Goal: Information Seeking & Learning: Learn about a topic

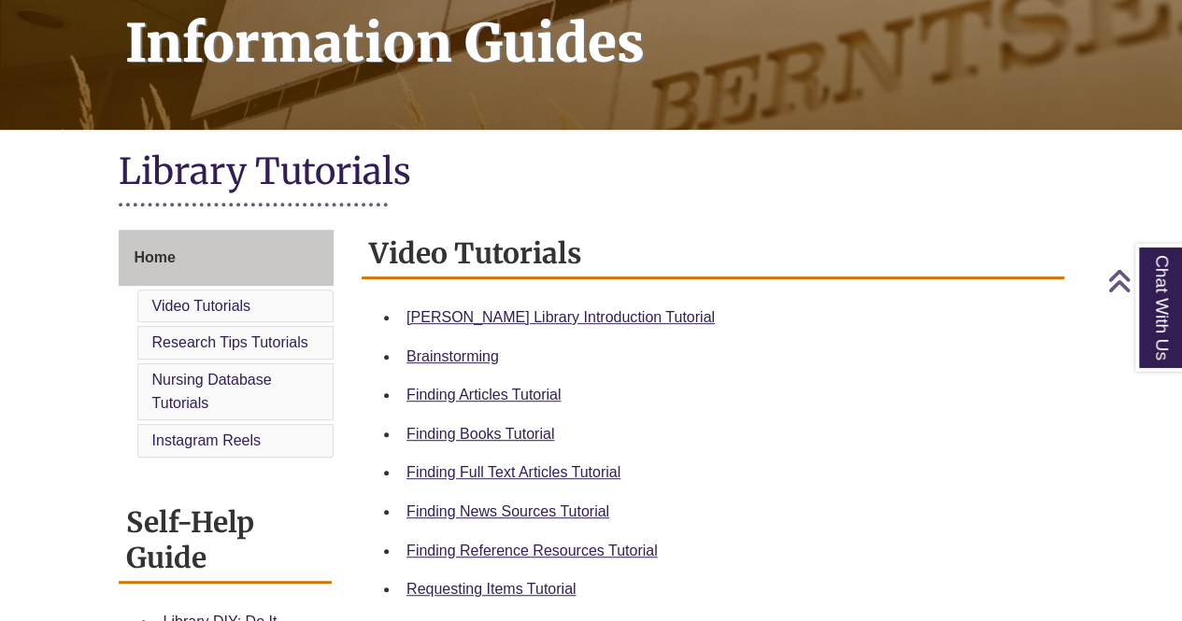
scroll to position [296, 0]
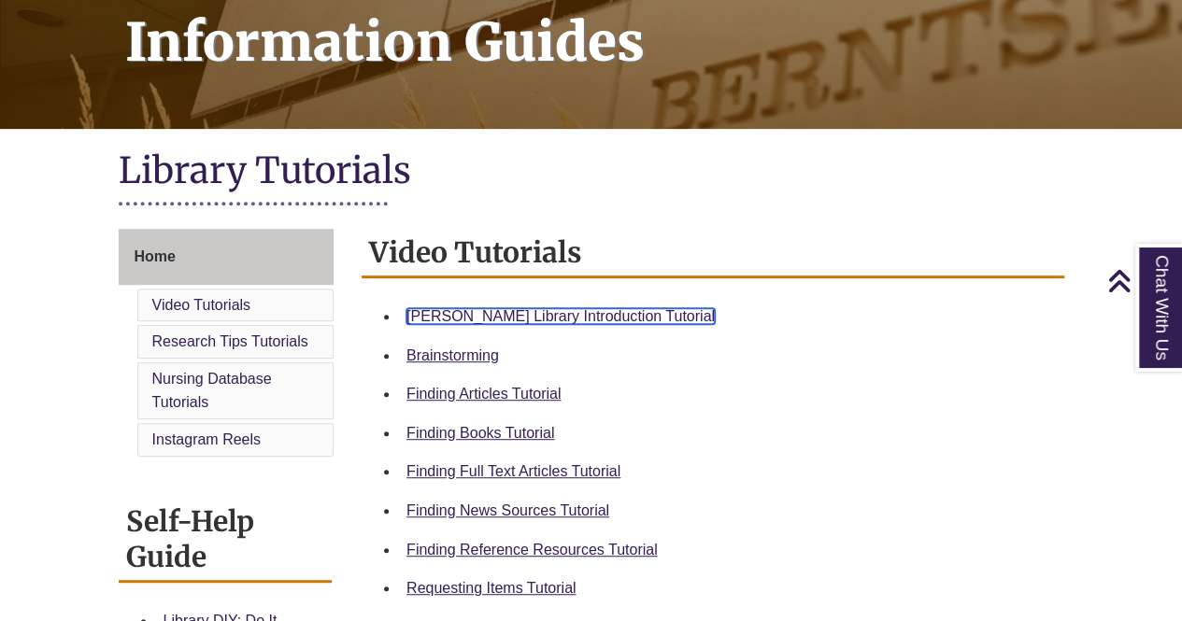
click at [606, 313] on link "Berntsen Library Introduction Tutorial" at bounding box center [560, 316] width 308 height 16
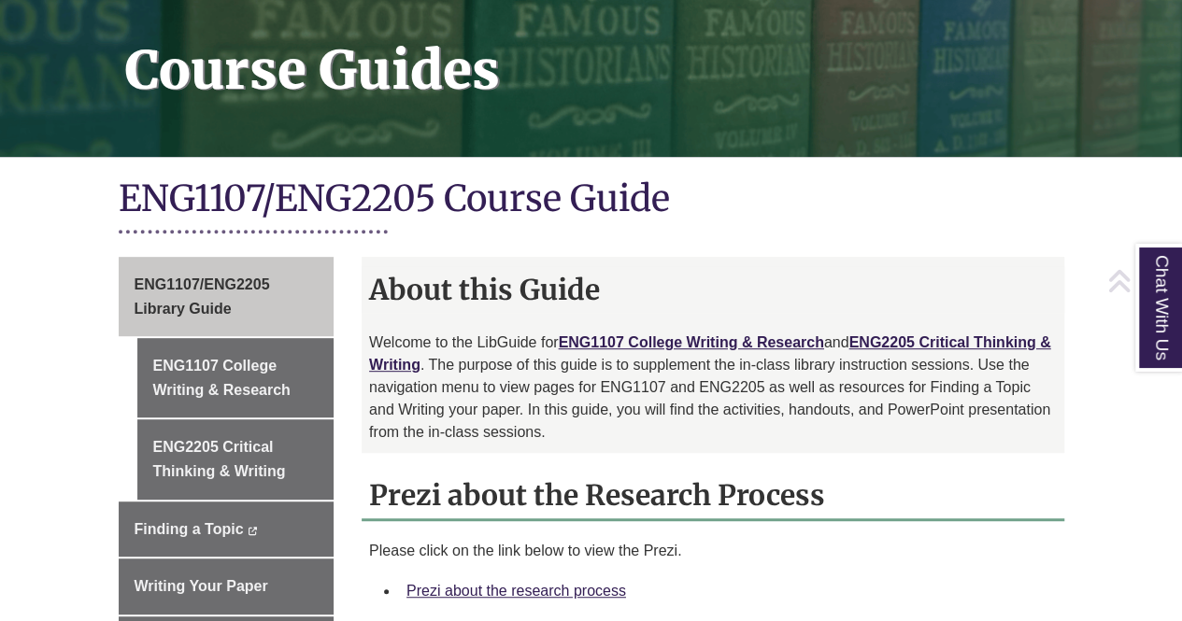
scroll to position [298, 0]
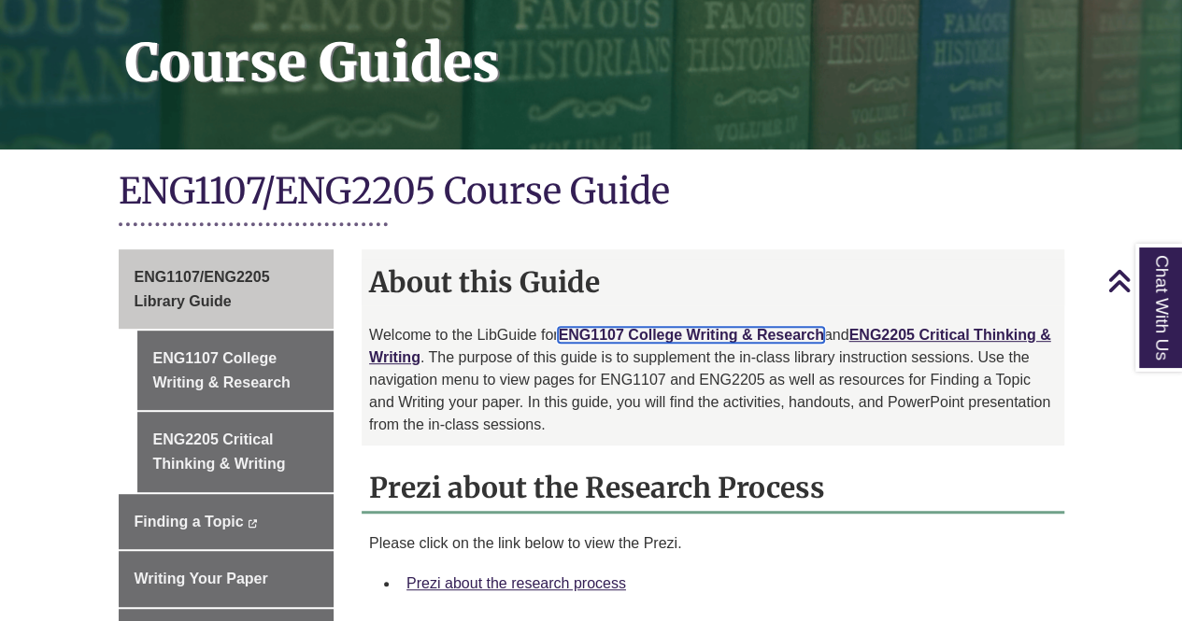
click at [641, 327] on link "ENG1107 College Writing & Research" at bounding box center [690, 335] width 265 height 16
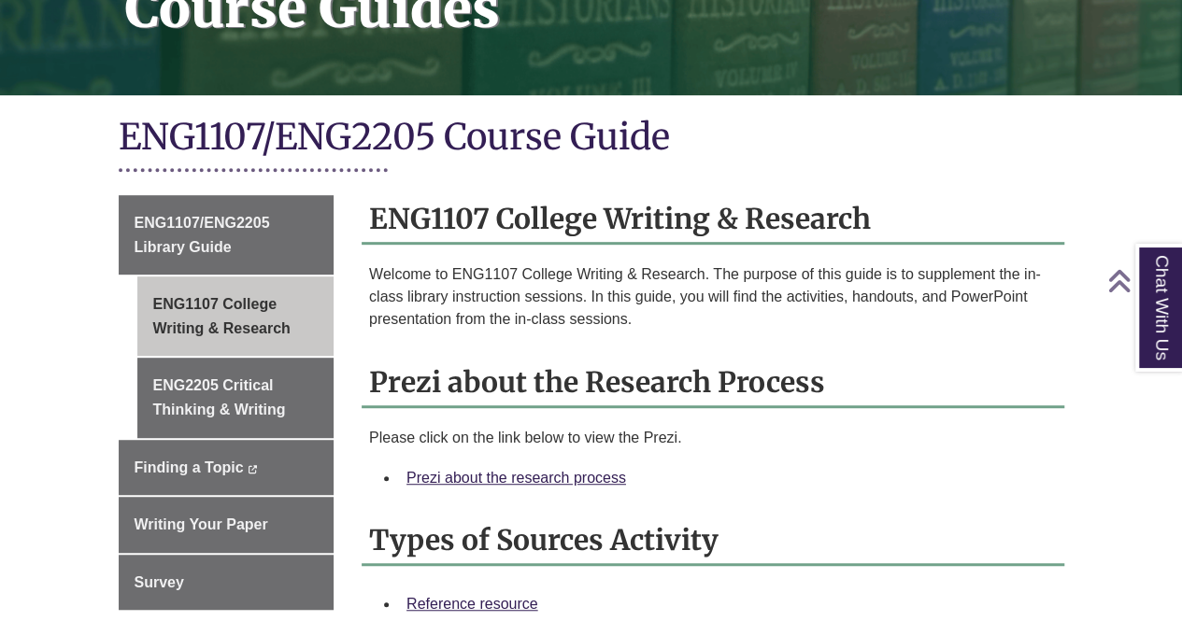
scroll to position [366, 0]
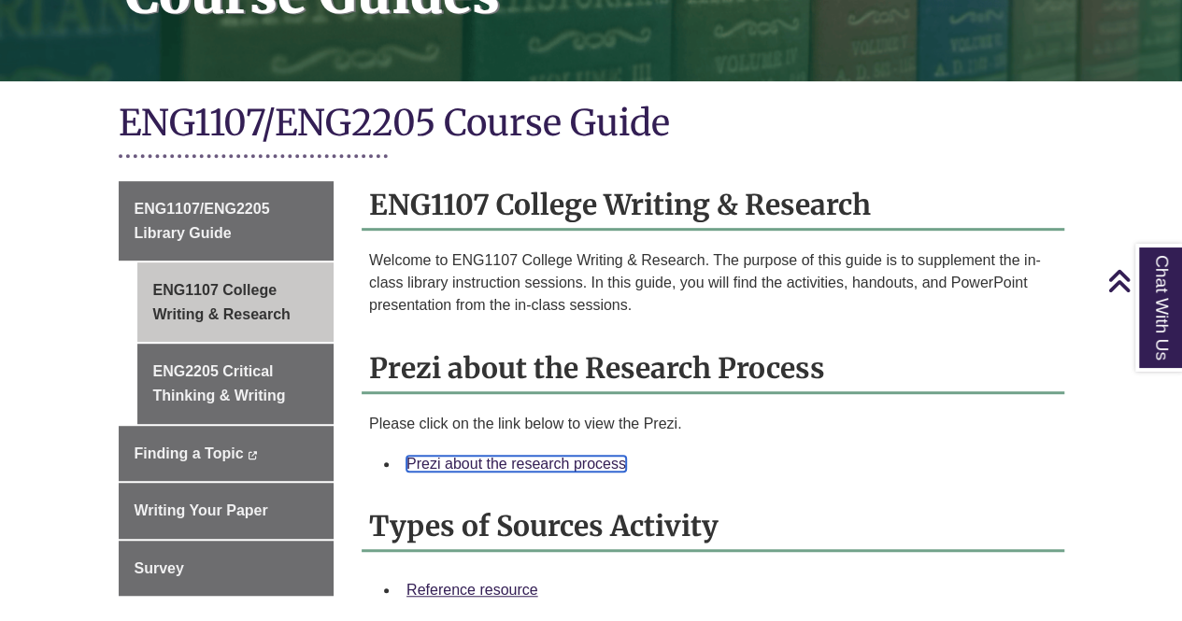
click at [596, 456] on link "Prezi about the research process" at bounding box center [516, 464] width 220 height 16
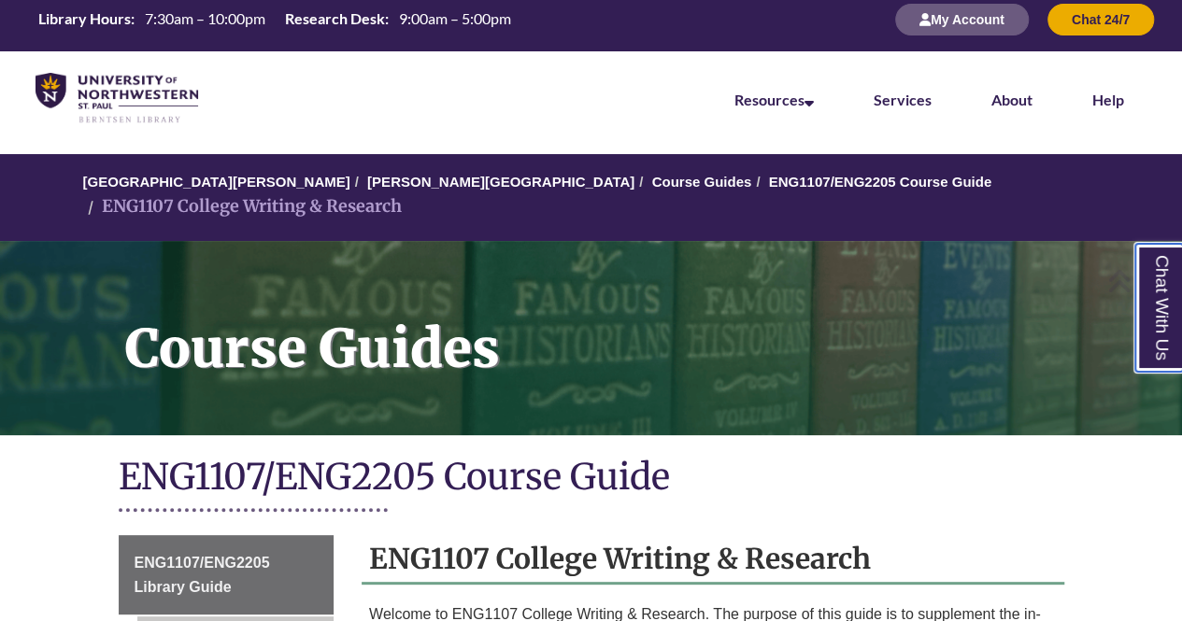
scroll to position [0, 0]
